Goal: Check status: Check status

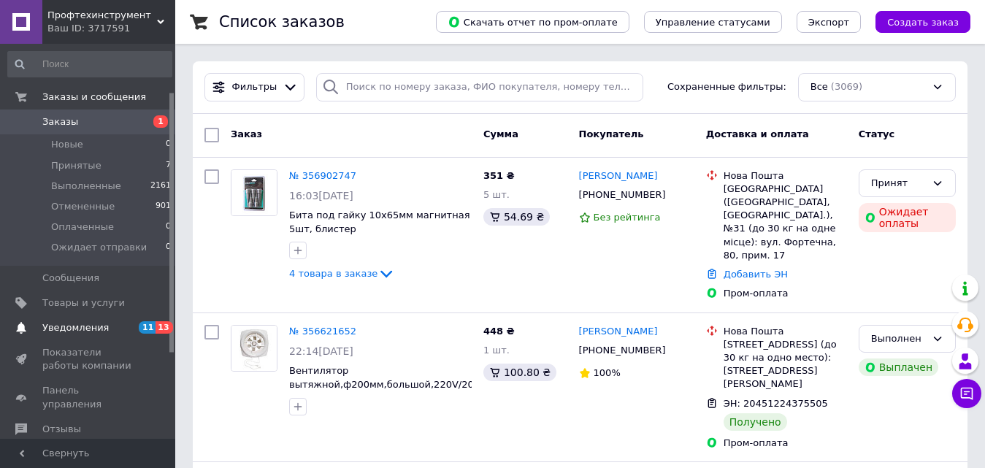
scroll to position [73, 0]
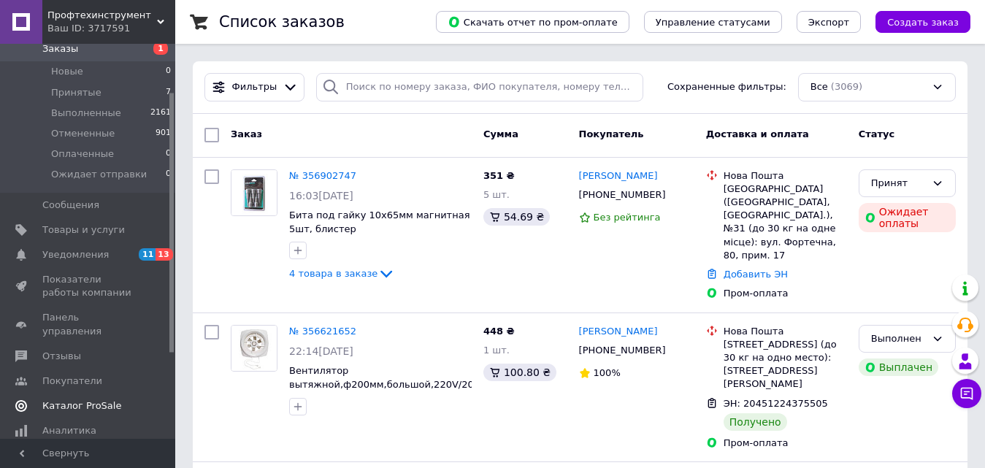
click at [76, 400] on span "Каталог ProSale" at bounding box center [81, 406] width 79 height 13
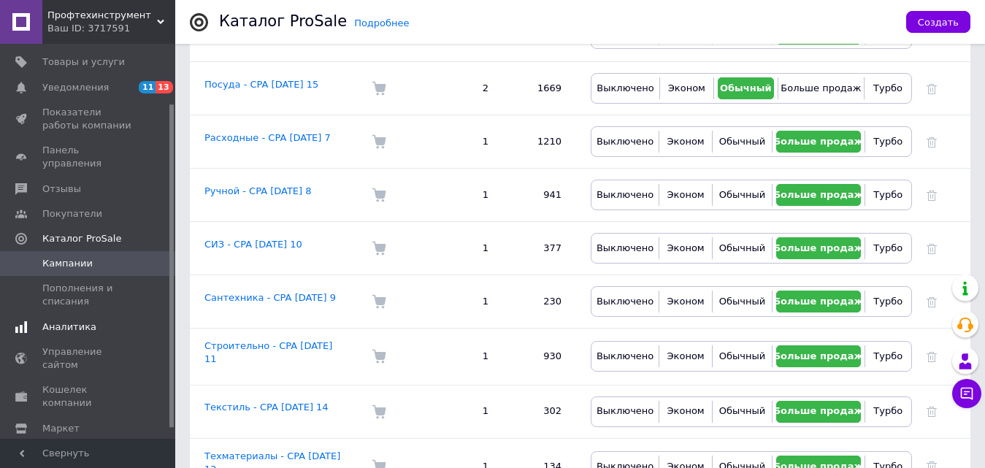
scroll to position [85, 0]
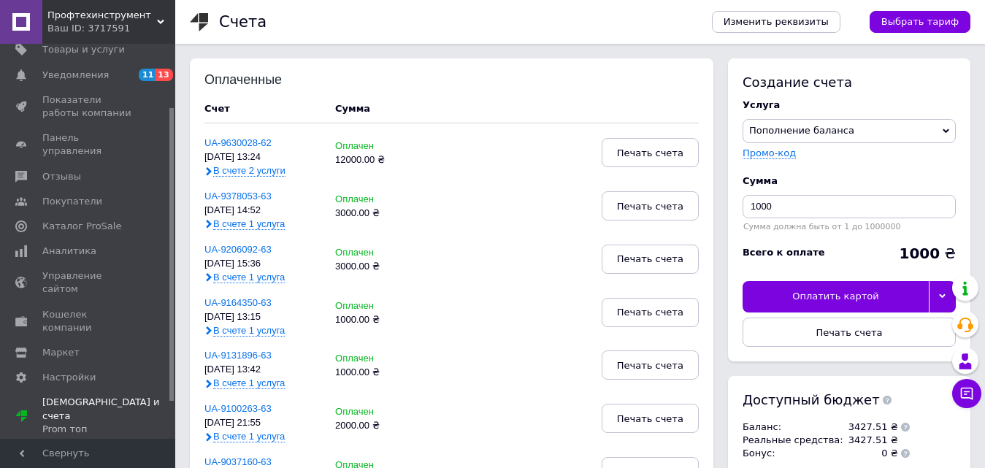
click at [207, 169] on use at bounding box center [209, 171] width 6 height 9
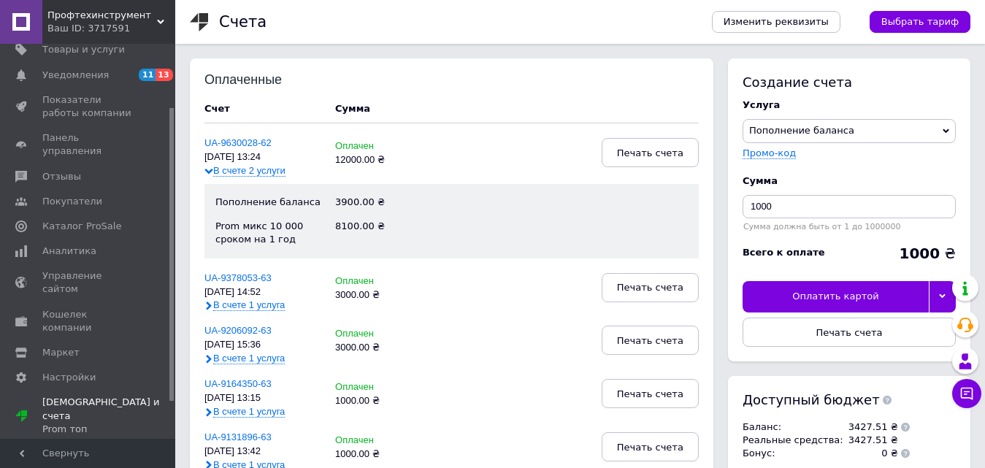
click at [213, 171] on span "В счете 2 услуги" at bounding box center [249, 171] width 72 height 12
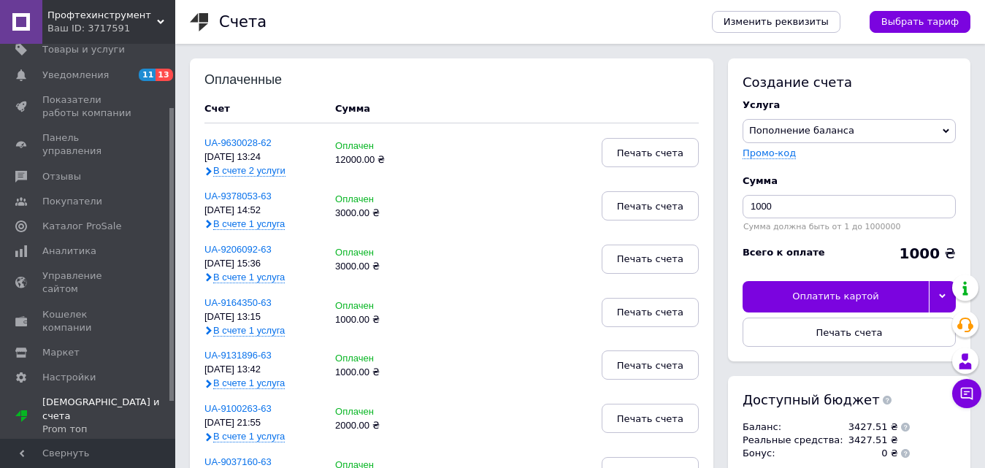
click at [372, 167] on div "Оплачен 12000.00 ₴" at bounding box center [374, 157] width 79 height 39
